Goal: Information Seeking & Learning: Find specific fact

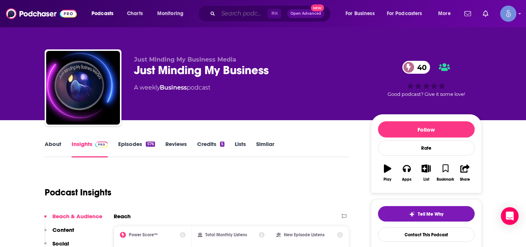
click at [251, 14] on input "Search podcasts, credits, & more..." at bounding box center [242, 14] width 49 height 12
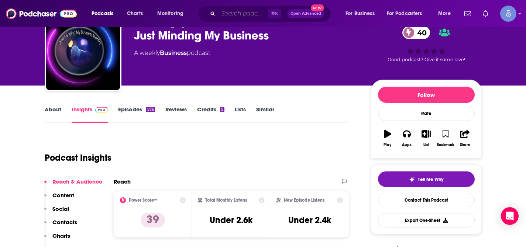
paste input "The Law of Attraction Network —> The Invisible Architect: As Within Without"
type input "The Law of Attraction Network —> The Invisible Architect: As Within Without"
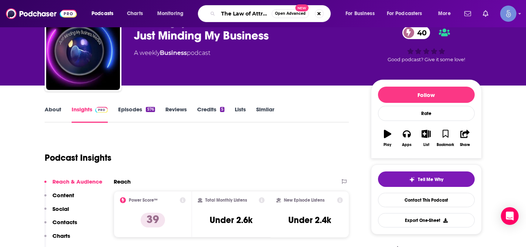
scroll to position [0, 162]
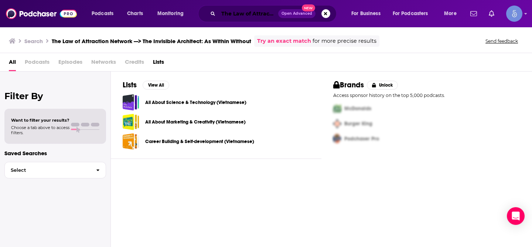
click at [251, 17] on input "The Law of Attraction Network —> The Invisible Architect: As Within Without" at bounding box center [248, 14] width 60 height 12
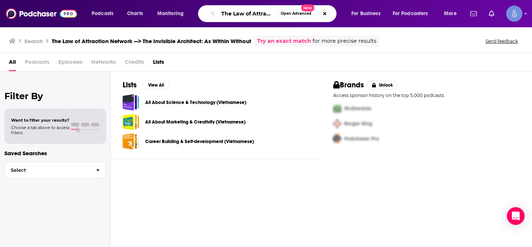
click at [251, 17] on input "The Law of Attraction Network —> The Invisible Architect: As Within Without" at bounding box center [247, 14] width 59 height 12
paste input "Jazz Philosopher"
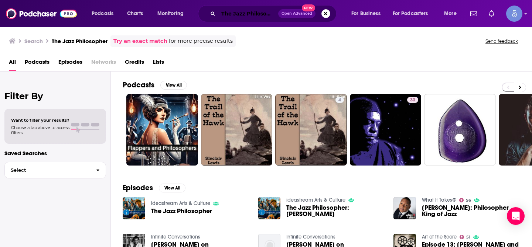
click at [245, 12] on input "The Jazz Philosopher" at bounding box center [248, 14] width 60 height 12
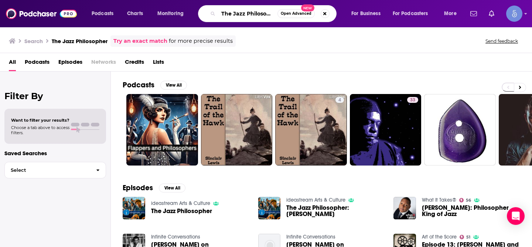
click at [245, 12] on input "The Jazz Philosopher" at bounding box center [247, 14] width 59 height 12
paste input "Different Facets of Happiness"
type input "Different Facets of Happiness"
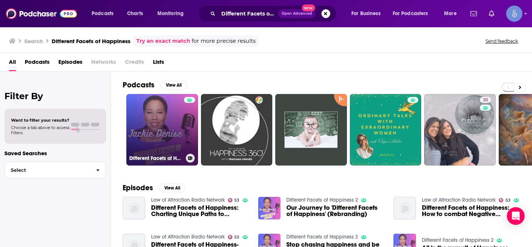
click at [172, 115] on link "Different Facets of Happiness 2" at bounding box center [162, 130] width 72 height 72
